Goal: Information Seeking & Learning: Find specific page/section

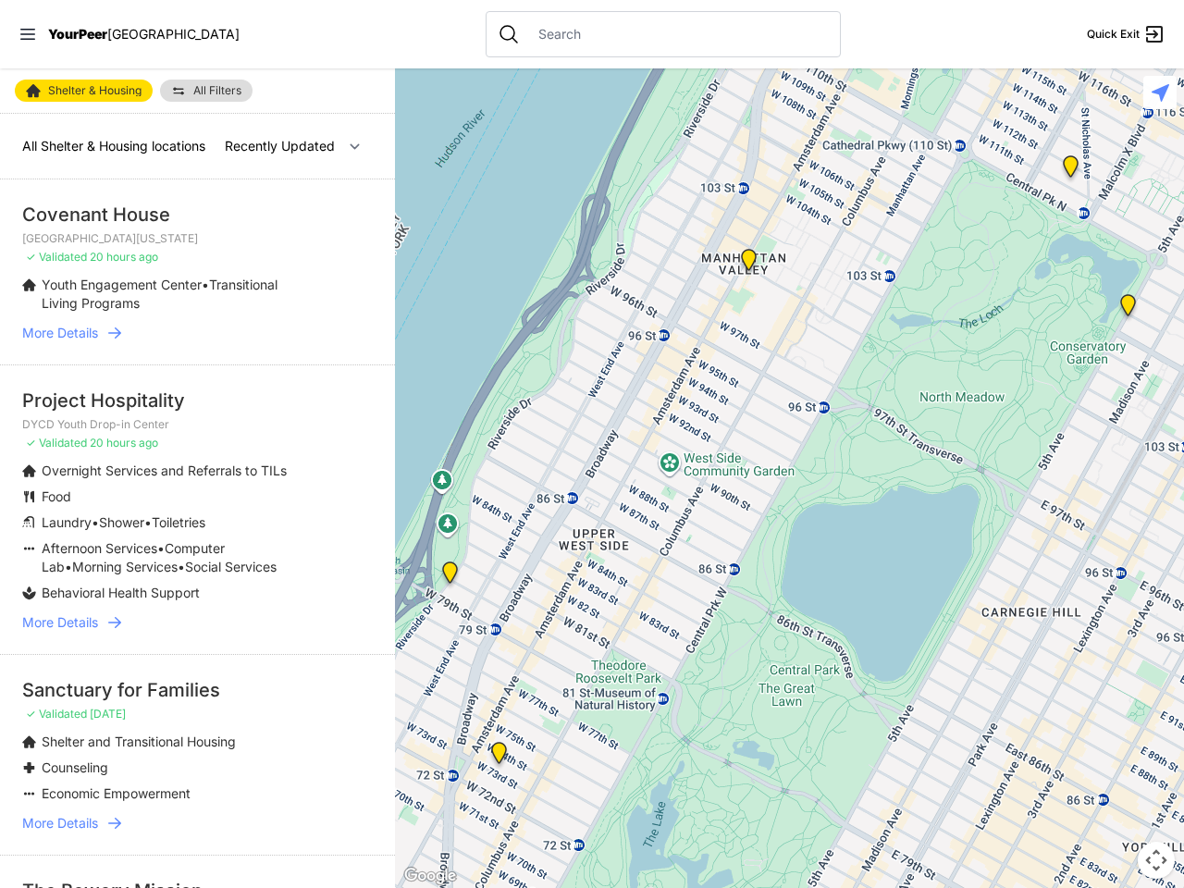
click at [28, 34] on icon at bounding box center [27, 34] width 15 height 11
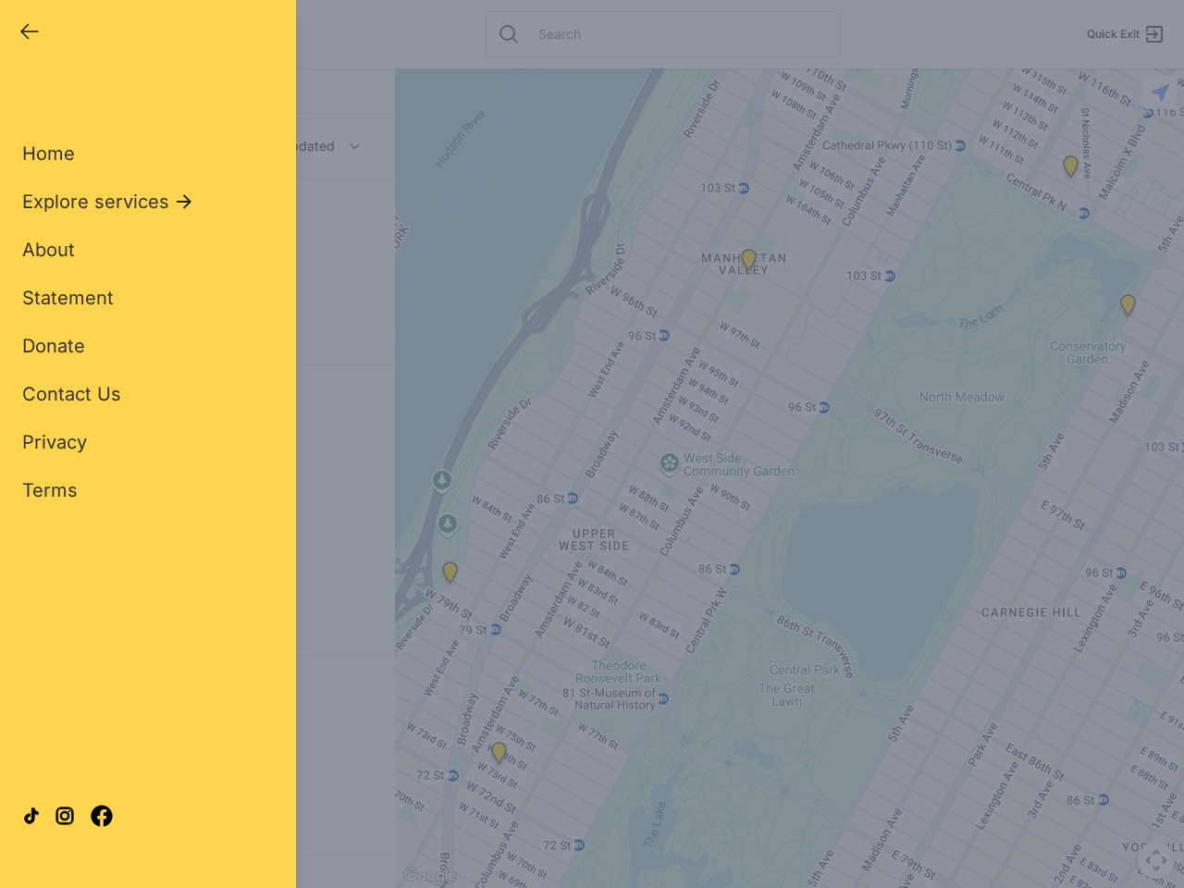
click at [789, 478] on div "Close panel YourPeer [GEOGRAPHIC_DATA] Quick Exit Single Adult Families Soup Ki…" at bounding box center [592, 444] width 1184 height 888
click at [449, 576] on div "Close panel YourPeer [GEOGRAPHIC_DATA] Quick Exit Single Adult Families Soup Ki…" at bounding box center [592, 444] width 1184 height 888
click at [498, 756] on div "Close panel YourPeer [GEOGRAPHIC_DATA] Quick Exit Single Adult Families Soup Ki…" at bounding box center [592, 444] width 1184 height 888
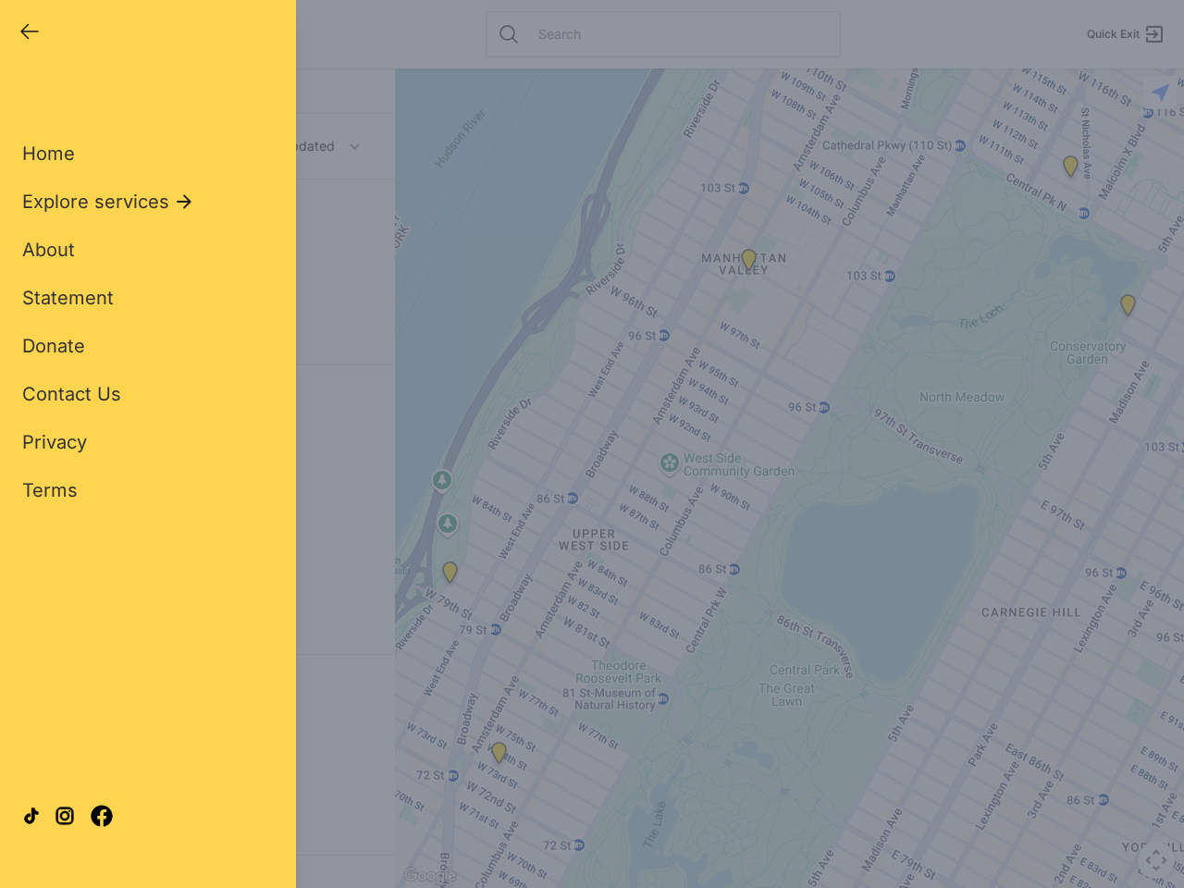
click at [748, 264] on div "Close panel YourPeer [GEOGRAPHIC_DATA] Quick Exit Single Adult Families Soup Ki…" at bounding box center [592, 444] width 1184 height 888
click at [1127, 309] on div "Close panel YourPeer [GEOGRAPHIC_DATA] Quick Exit Single Adult Families Soup Ki…" at bounding box center [592, 444] width 1184 height 888
click at [1070, 170] on div "Close panel YourPeer [GEOGRAPHIC_DATA] Quick Exit Single Adult Families Soup Ki…" at bounding box center [592, 444] width 1184 height 888
click at [1156, 860] on div "Close panel YourPeer [GEOGRAPHIC_DATA] Quick Exit Single Adult Families Soup Ki…" at bounding box center [592, 444] width 1184 height 888
